Goal: Task Accomplishment & Management: Use online tool/utility

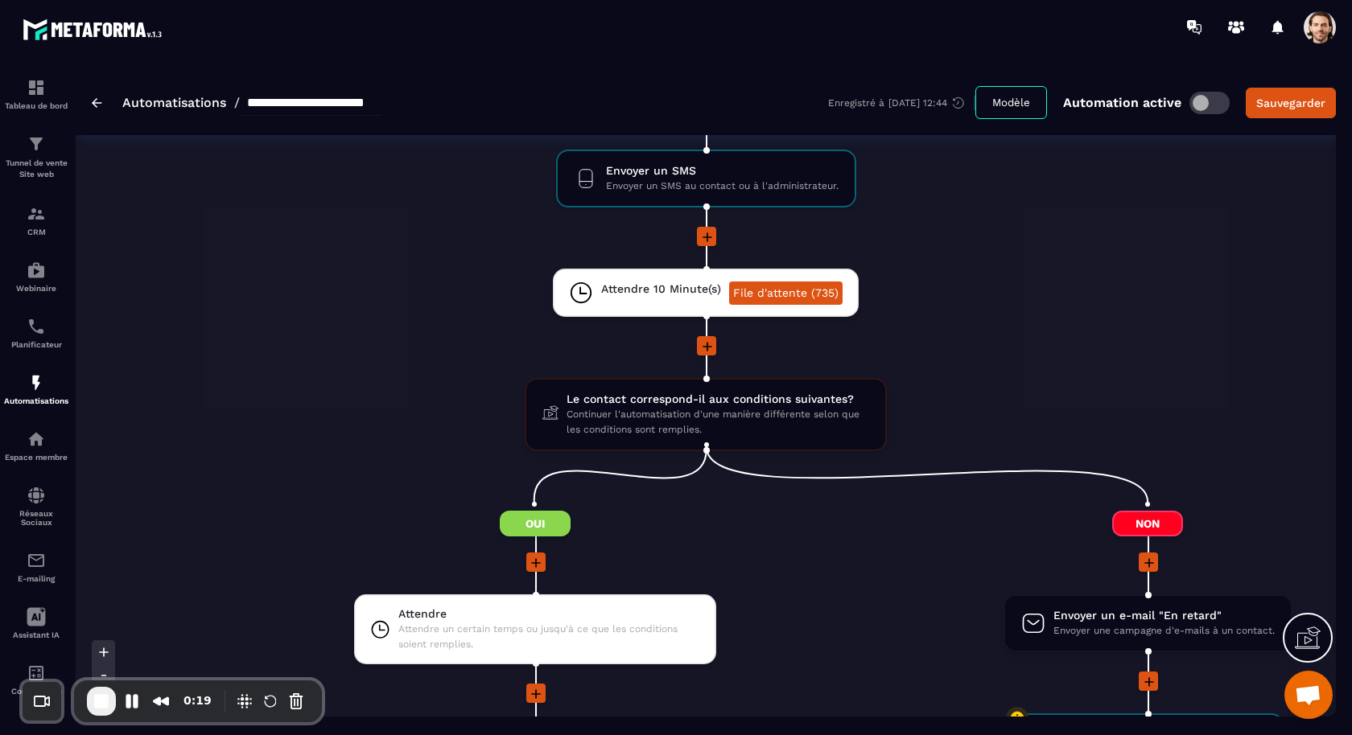
scroll to position [2117, 0]
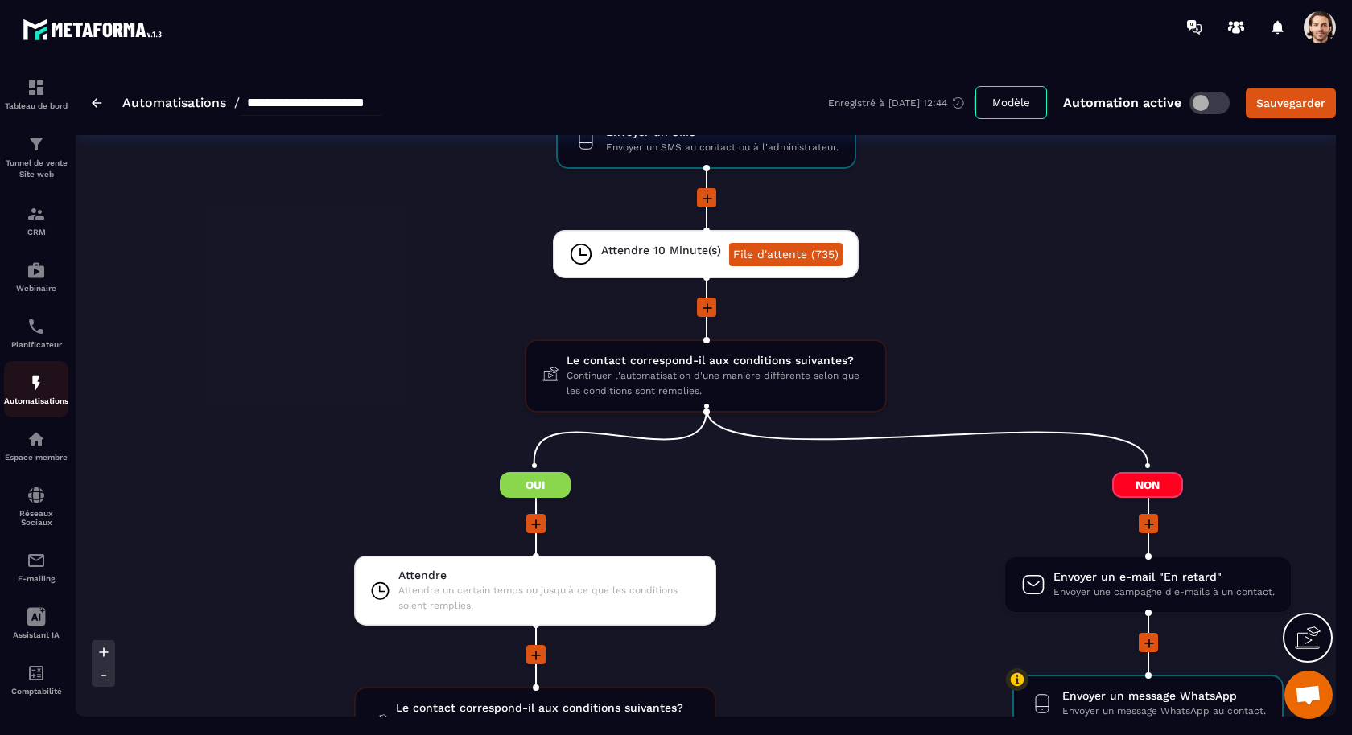
click at [41, 387] on img at bounding box center [36, 382] width 19 height 19
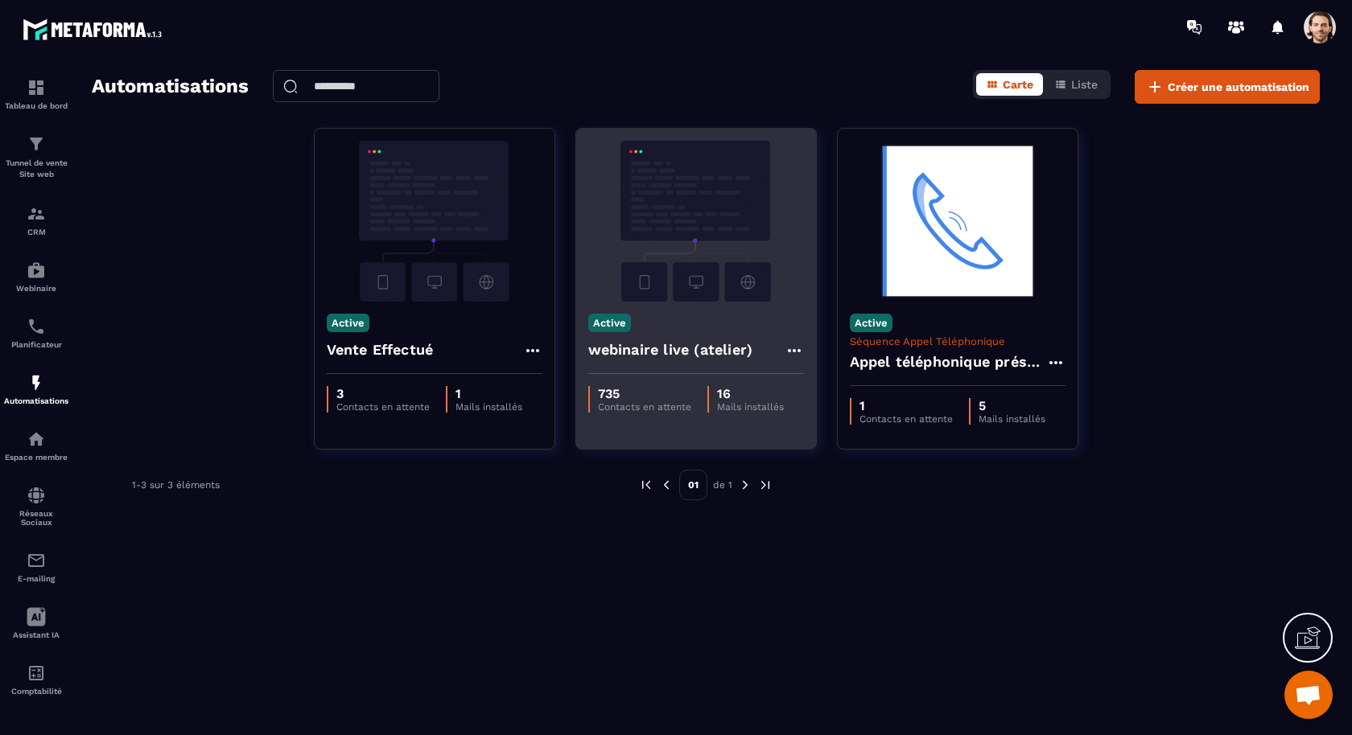
click at [651, 336] on div "webinaire live (atelier)" at bounding box center [696, 355] width 216 height 39
click at [651, 344] on h4 "webinaire live (atelier)" at bounding box center [670, 350] width 165 height 23
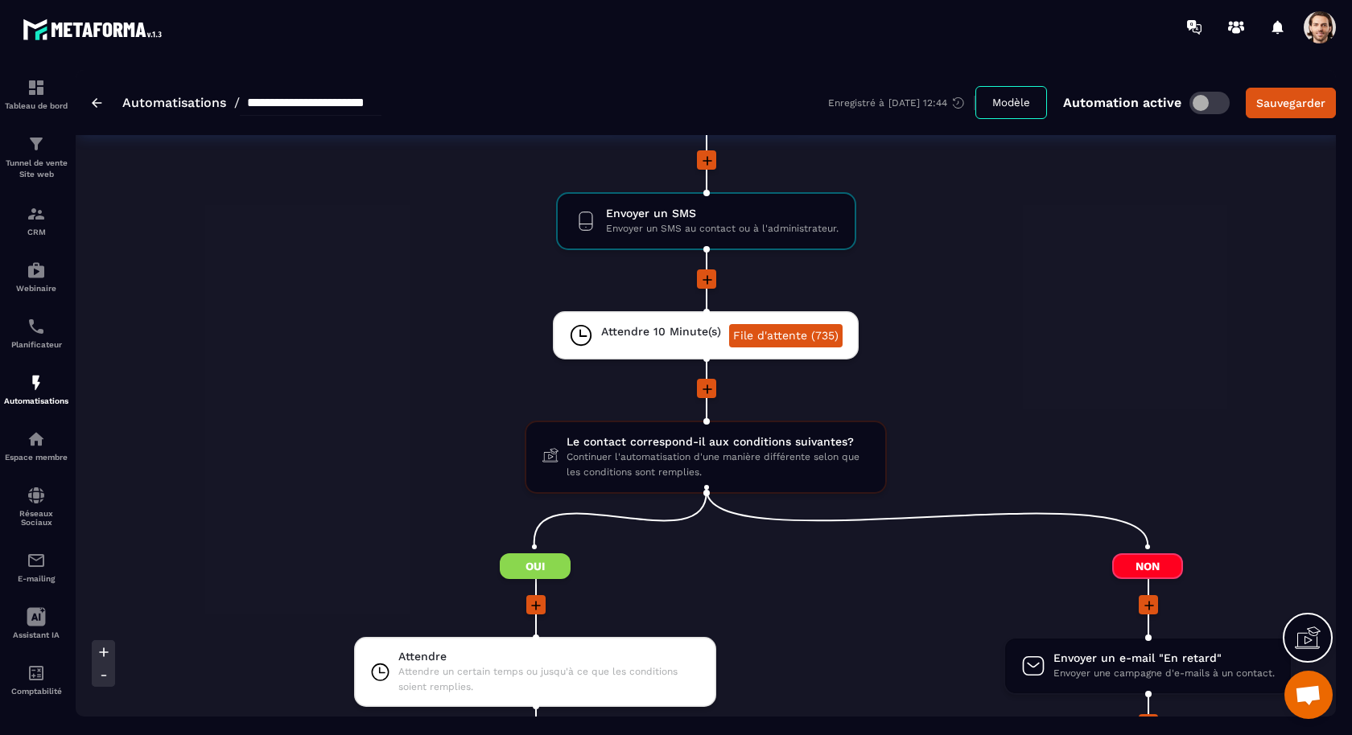
scroll to position [1962, 0]
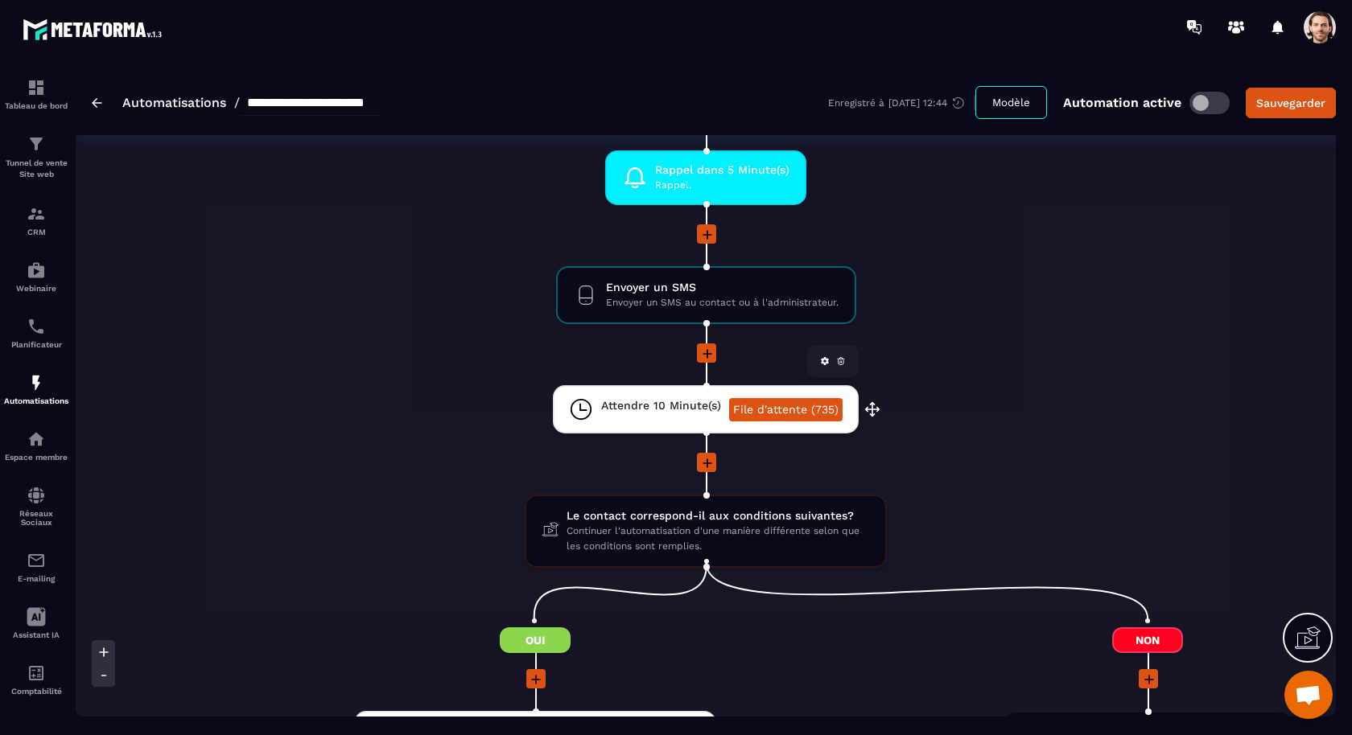
click at [674, 405] on span "Attendre 10 Minute(s)" at bounding box center [661, 405] width 120 height 15
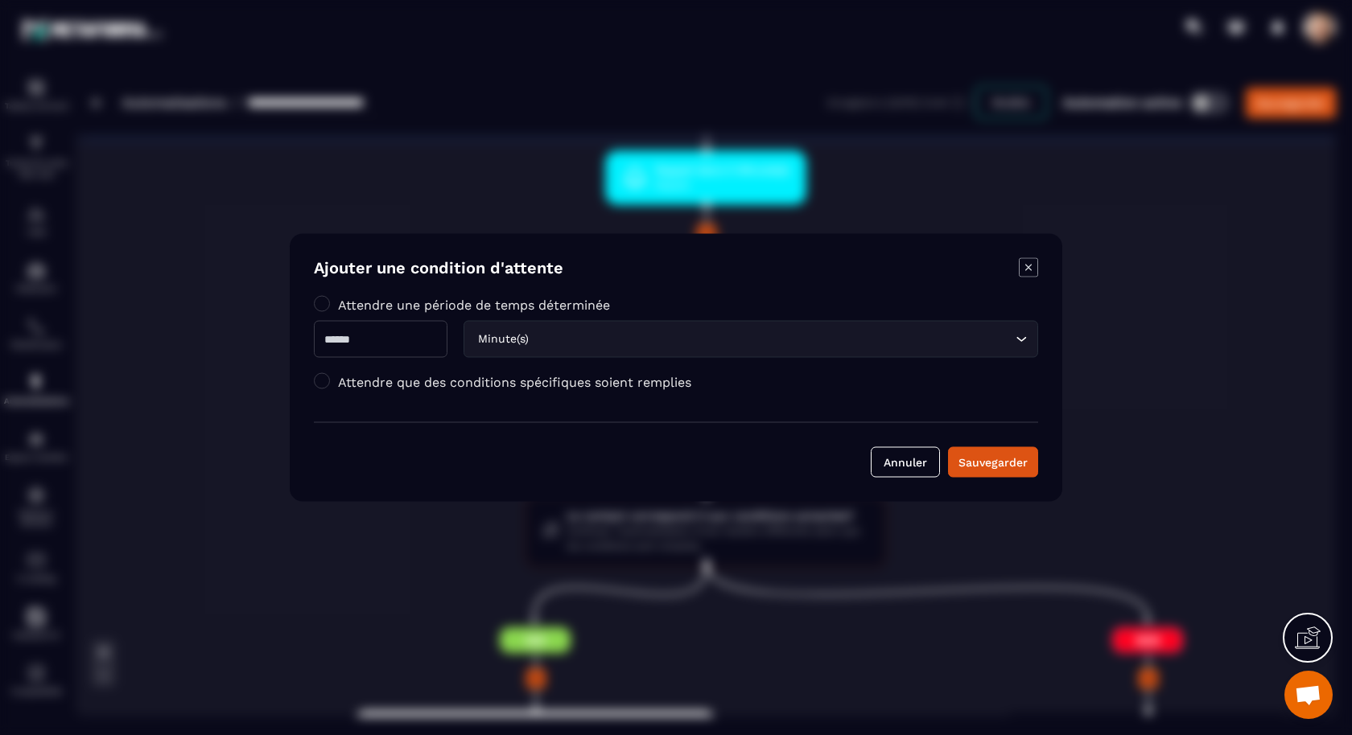
click at [432, 344] on input "**" at bounding box center [381, 339] width 134 height 37
type input "*"
click at [995, 464] on div "Sauvegarder" at bounding box center [992, 463] width 69 height 16
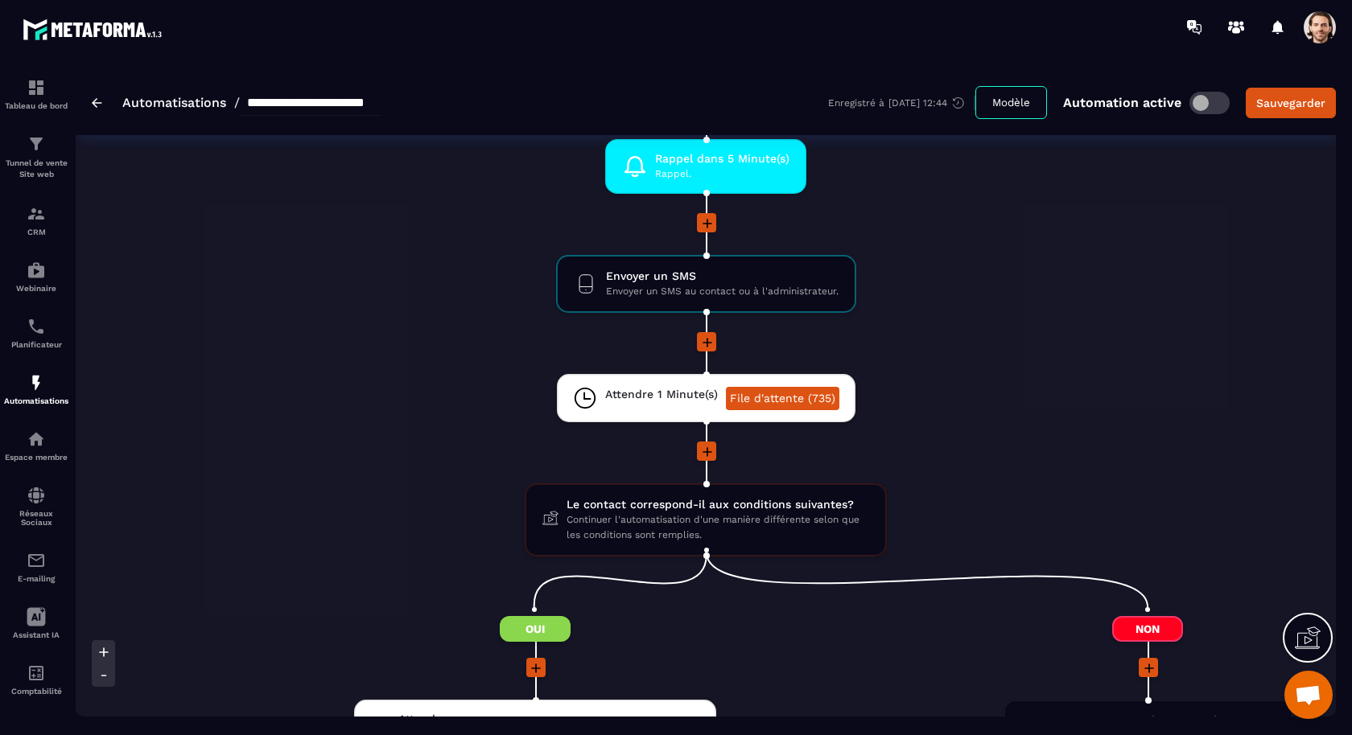
scroll to position [1975, 0]
